Goal: Information Seeking & Learning: Learn about a topic

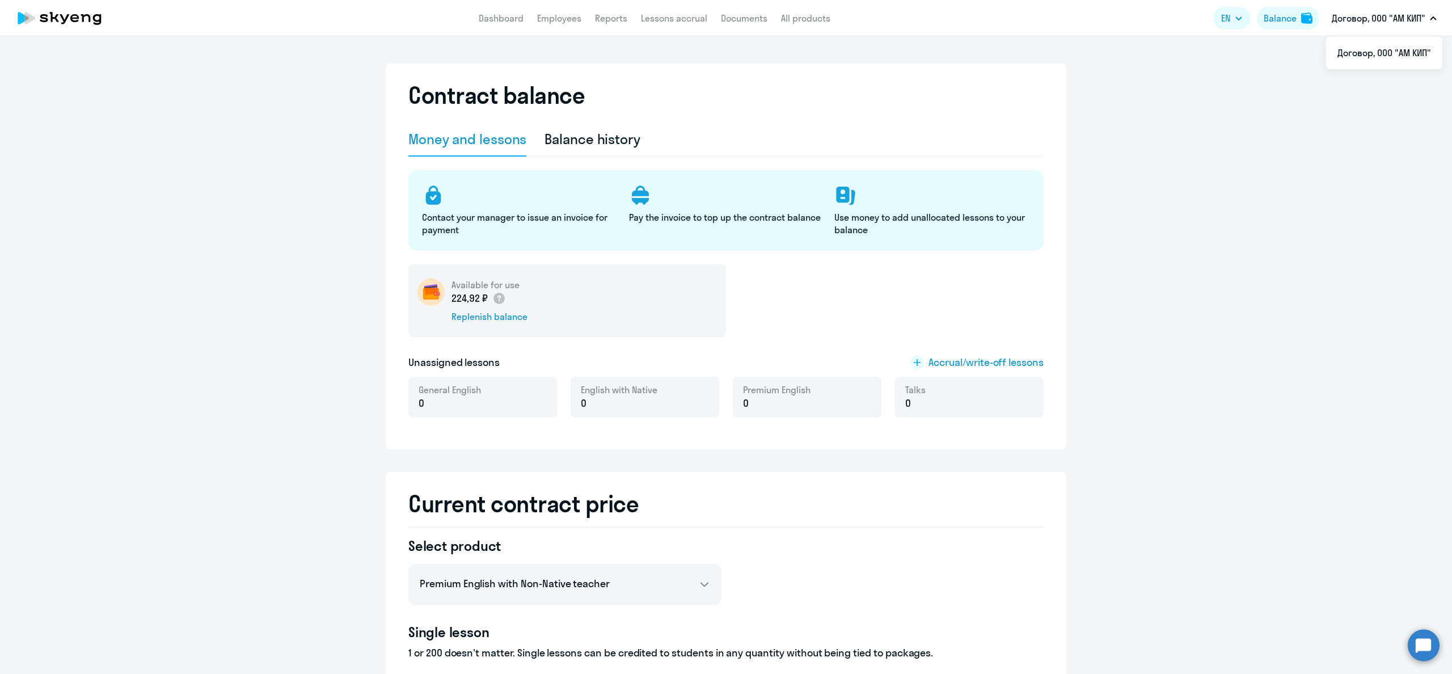
select select "english_adult_not_native_speaker_premium"
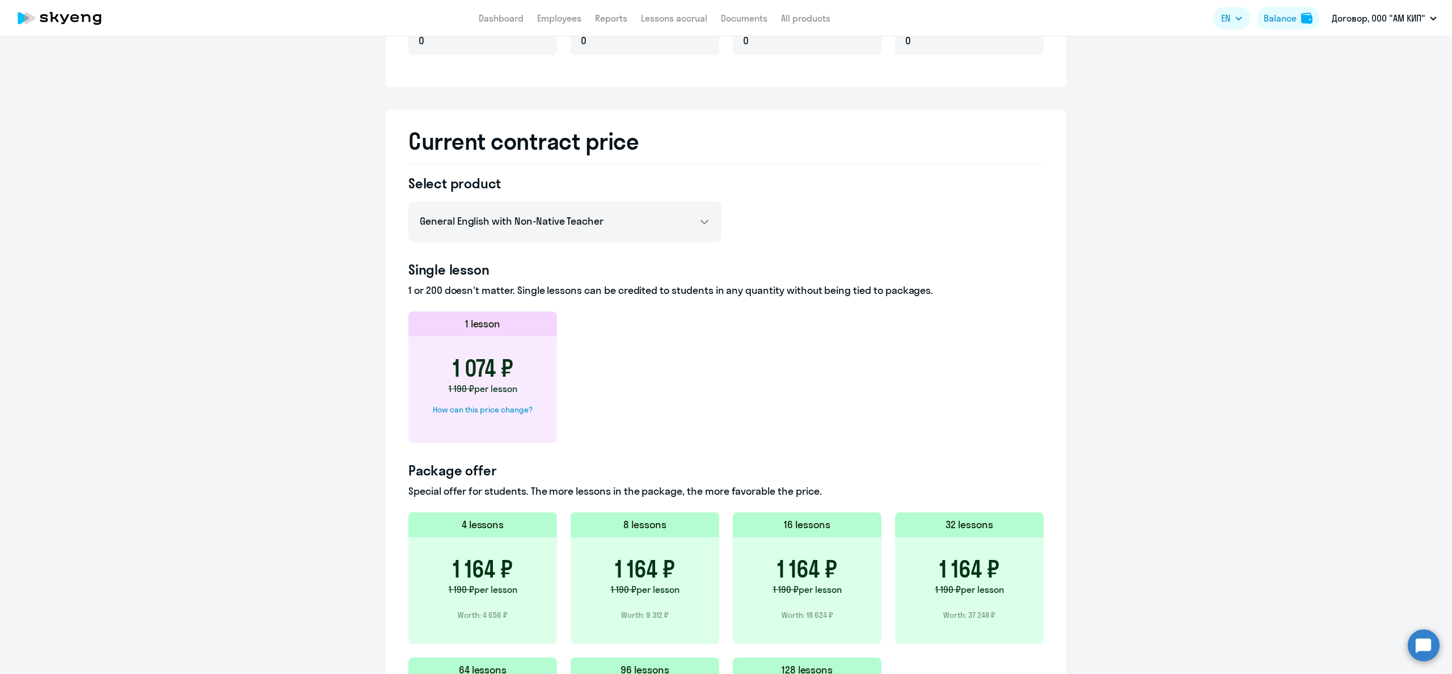
scroll to position [357, 0]
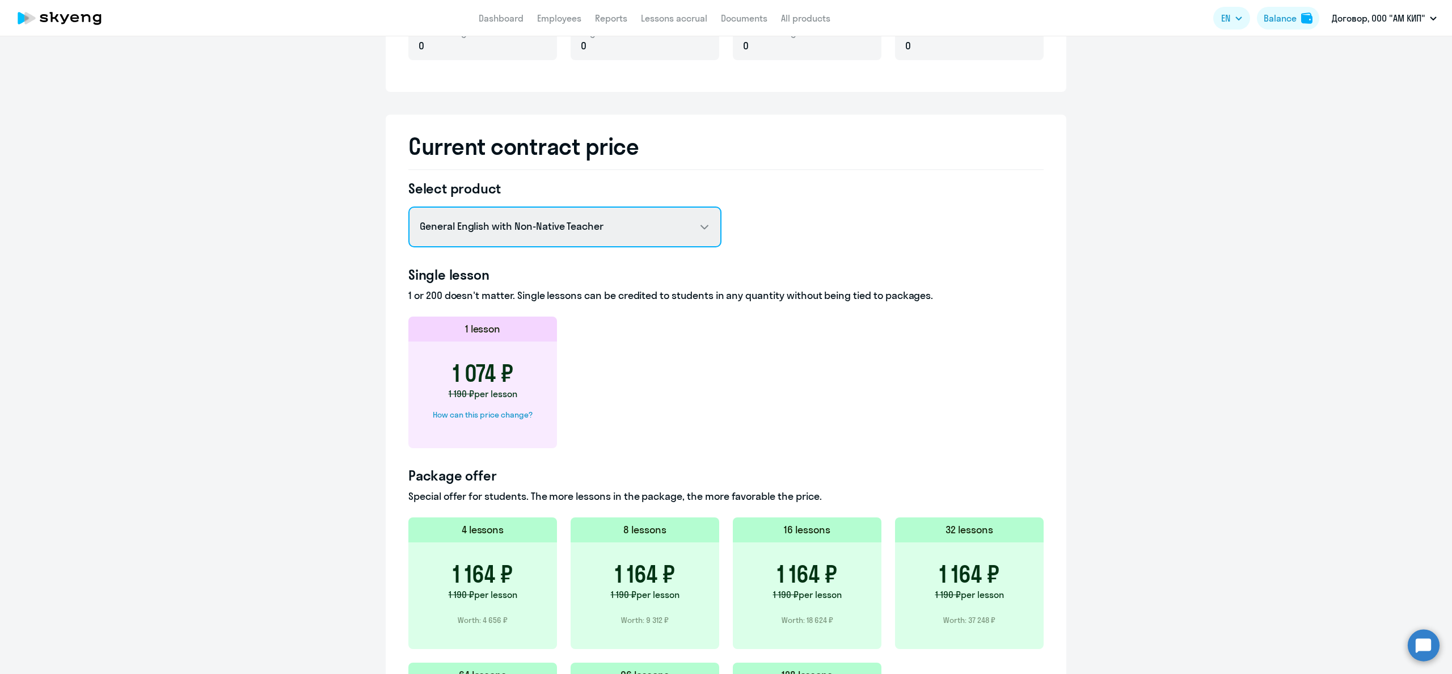
click at [698, 228] on select "General English with Non-Native Teacher General English with Native Teacher Pre…" at bounding box center [564, 226] width 313 height 41
select select "english_adult_not_native_speaker_premium"
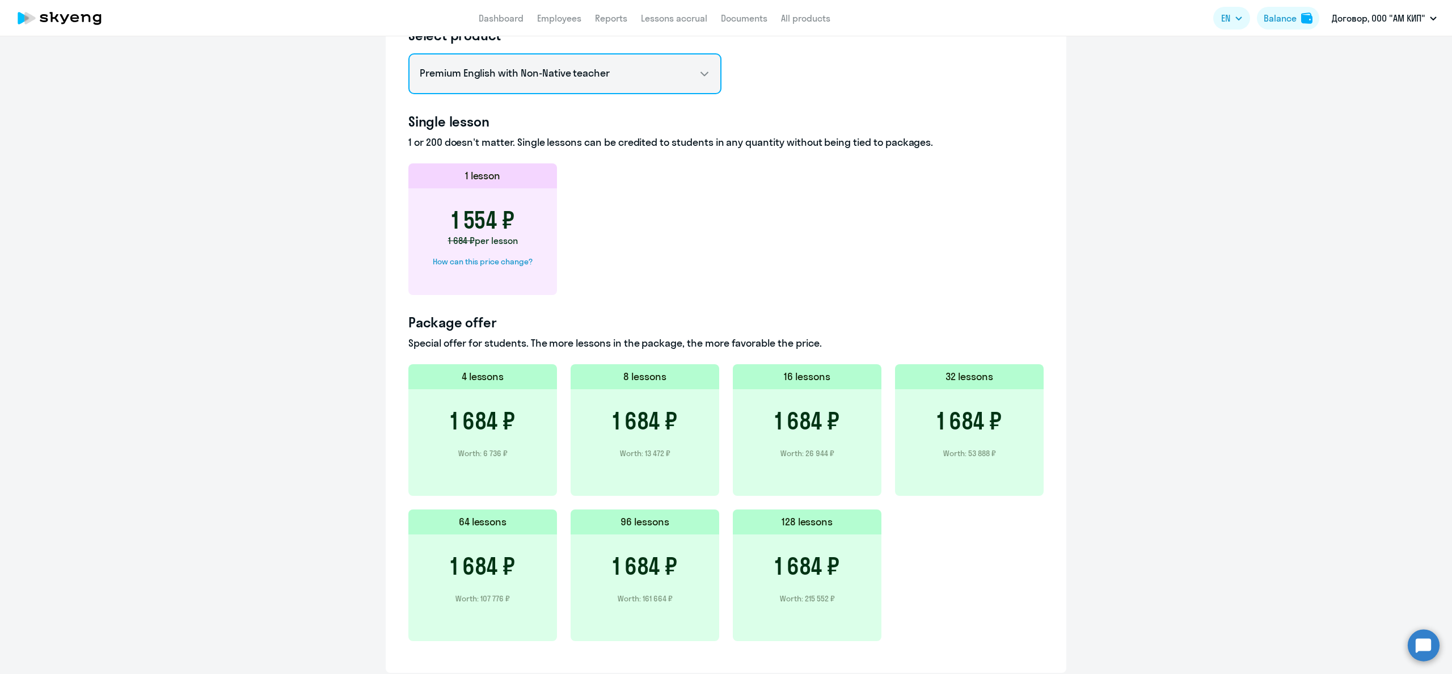
scroll to position [520, 0]
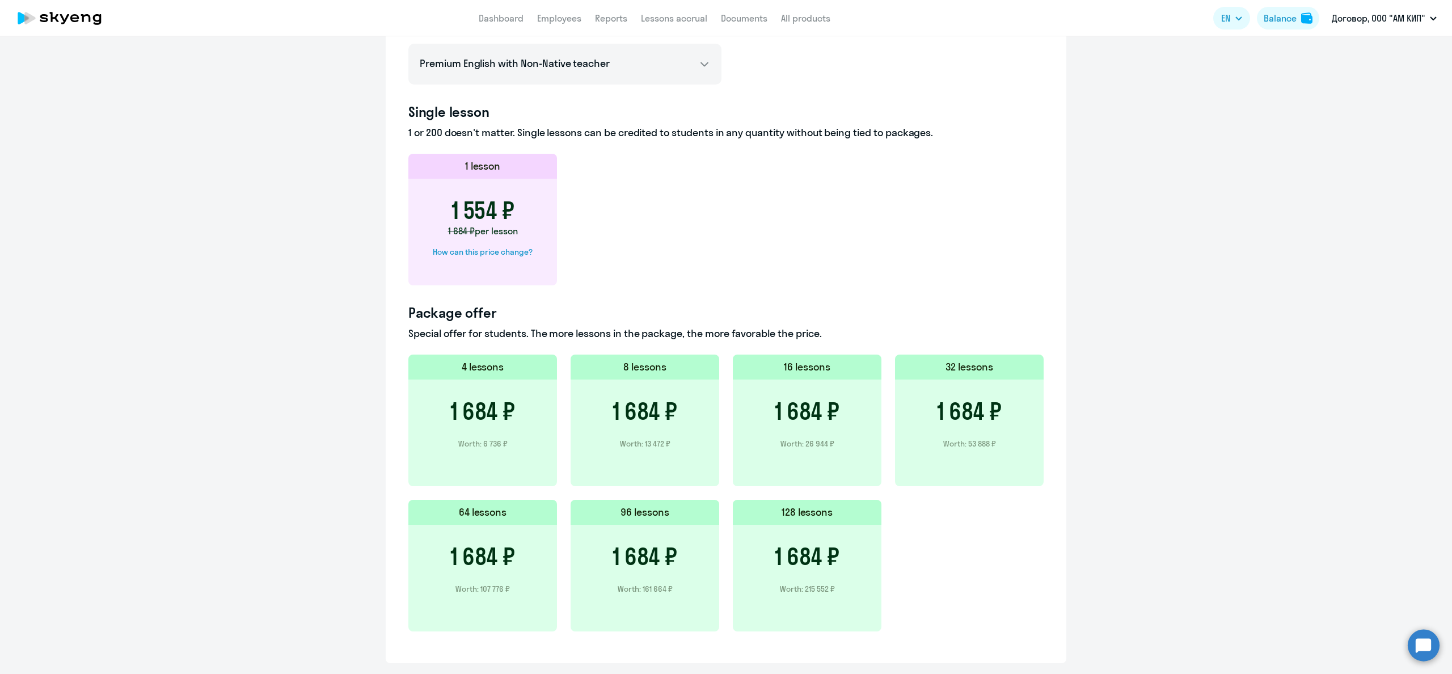
click at [508, 251] on div "How can this price change?" at bounding box center [483, 252] width 100 height 10
select select "english_adult_not_native_speaker_premium"
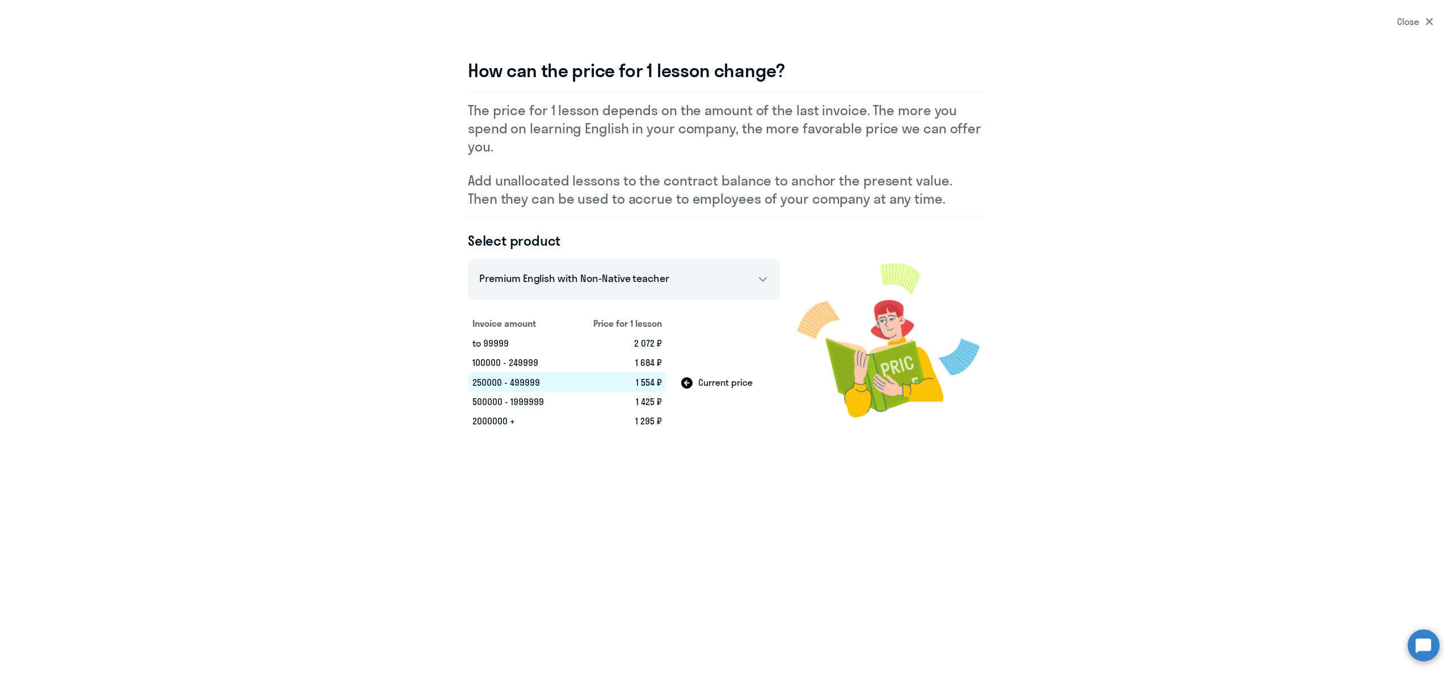
select select "english"
select select "30"
